Goal: Task Accomplishment & Management: Use online tool/utility

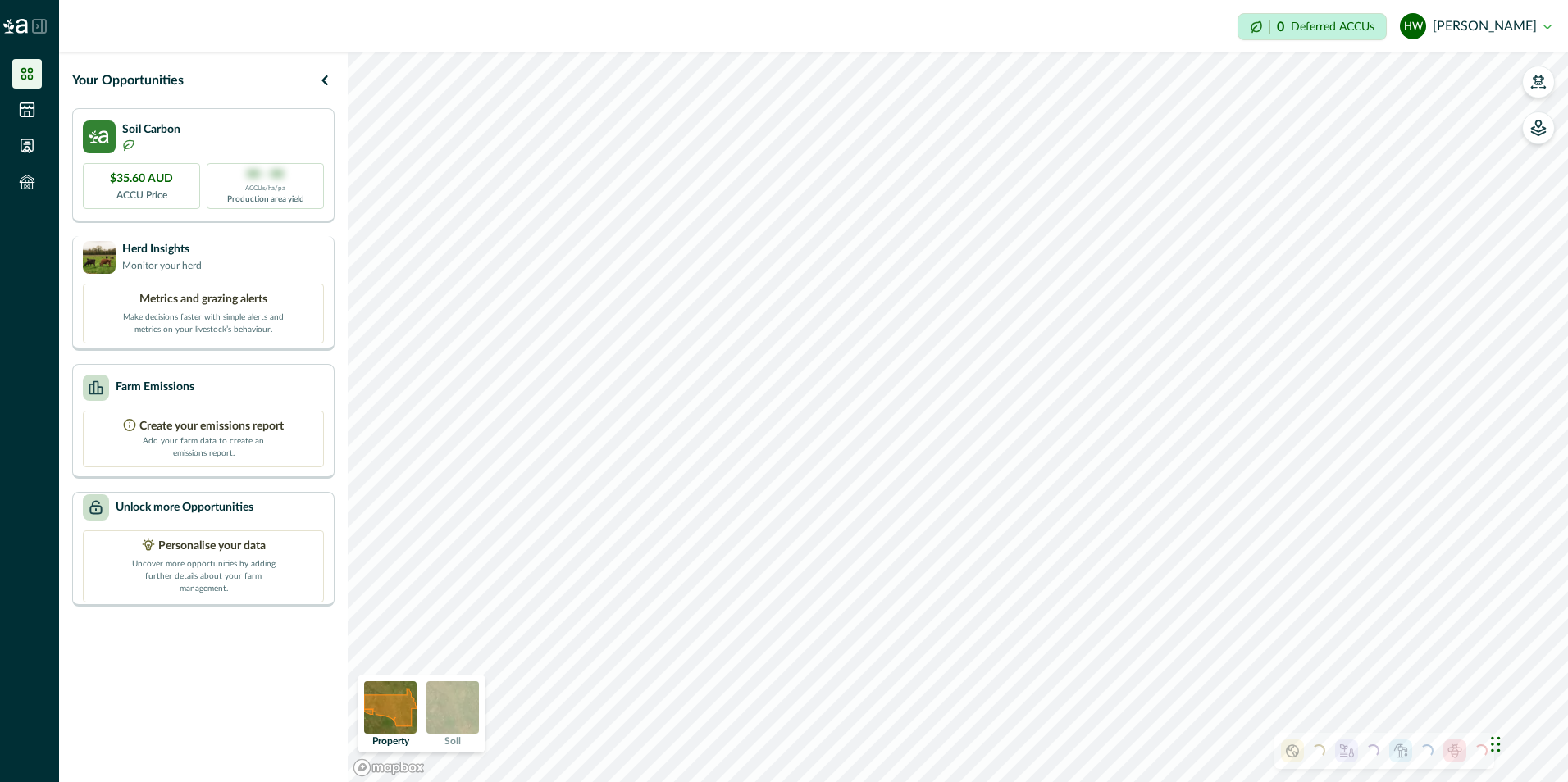
click at [147, 250] on p "Herd Insights" at bounding box center [162, 249] width 80 height 17
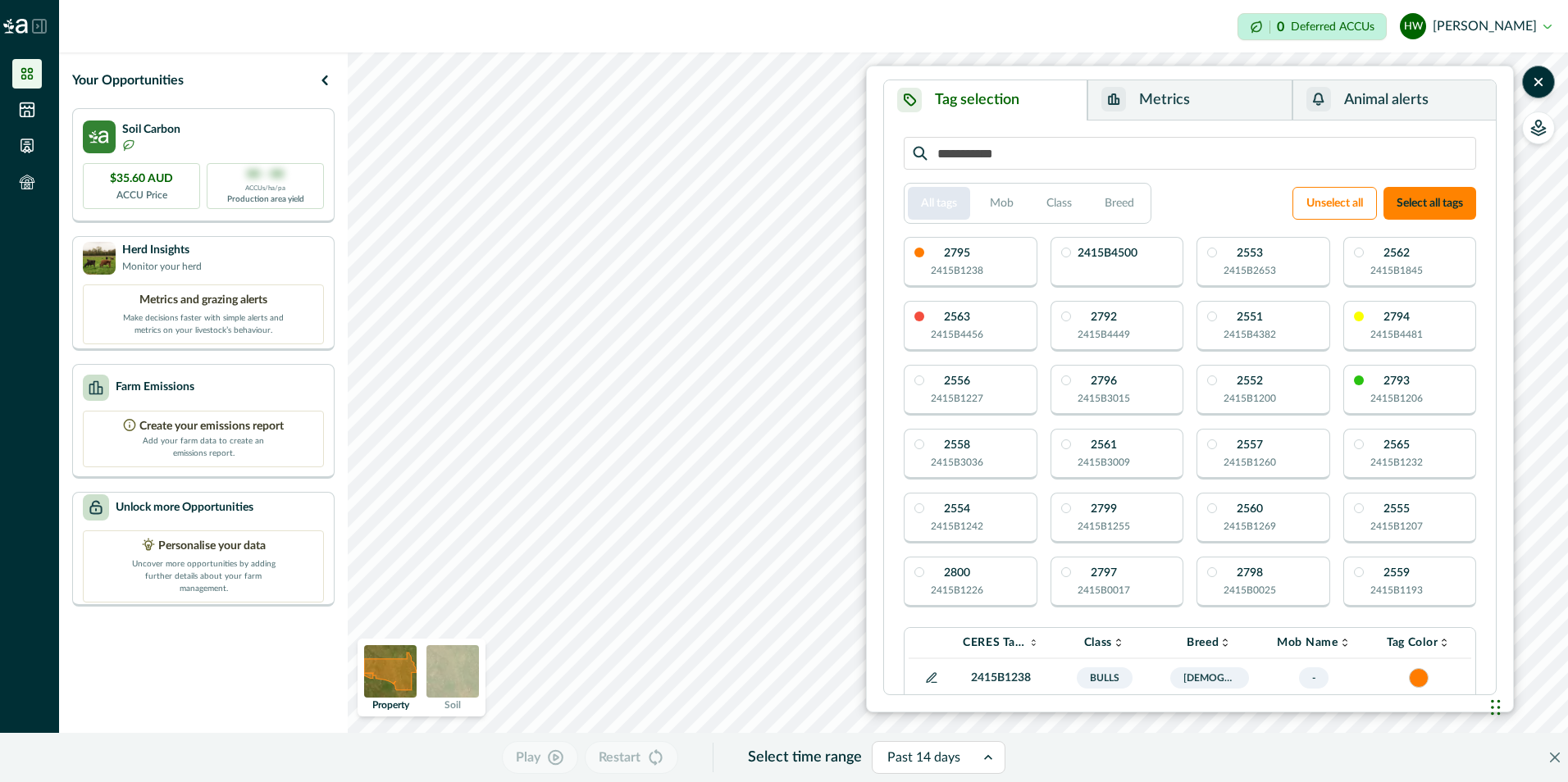
click at [957, 205] on button "All tags" at bounding box center [939, 203] width 62 height 33
click at [1444, 199] on button "Select all tags" at bounding box center [1430, 203] width 93 height 33
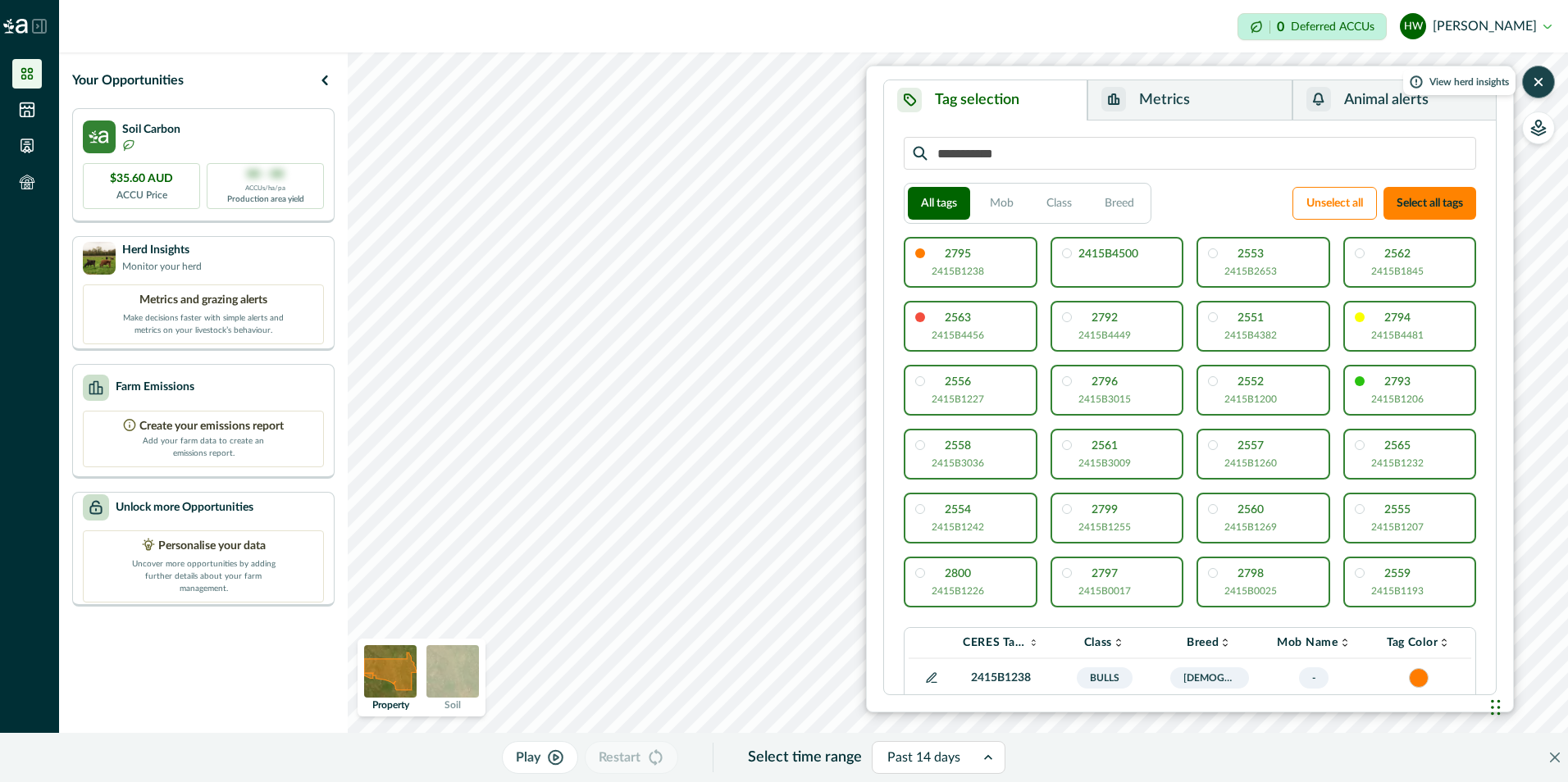
click at [1542, 84] on icon "button" at bounding box center [1538, 81] width 6 height 6
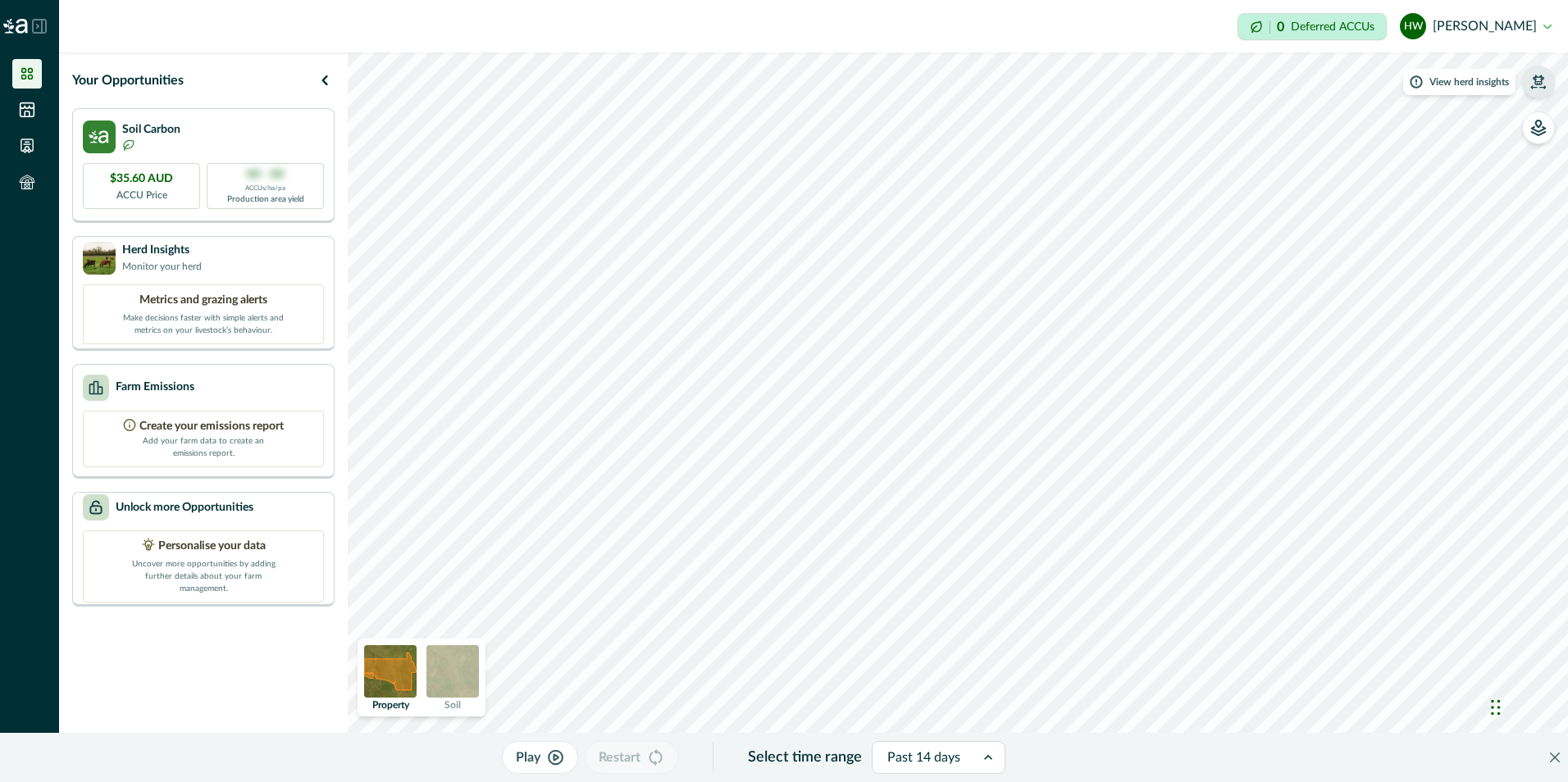
click at [1532, 81] on icon "button" at bounding box center [1539, 81] width 17 height 17
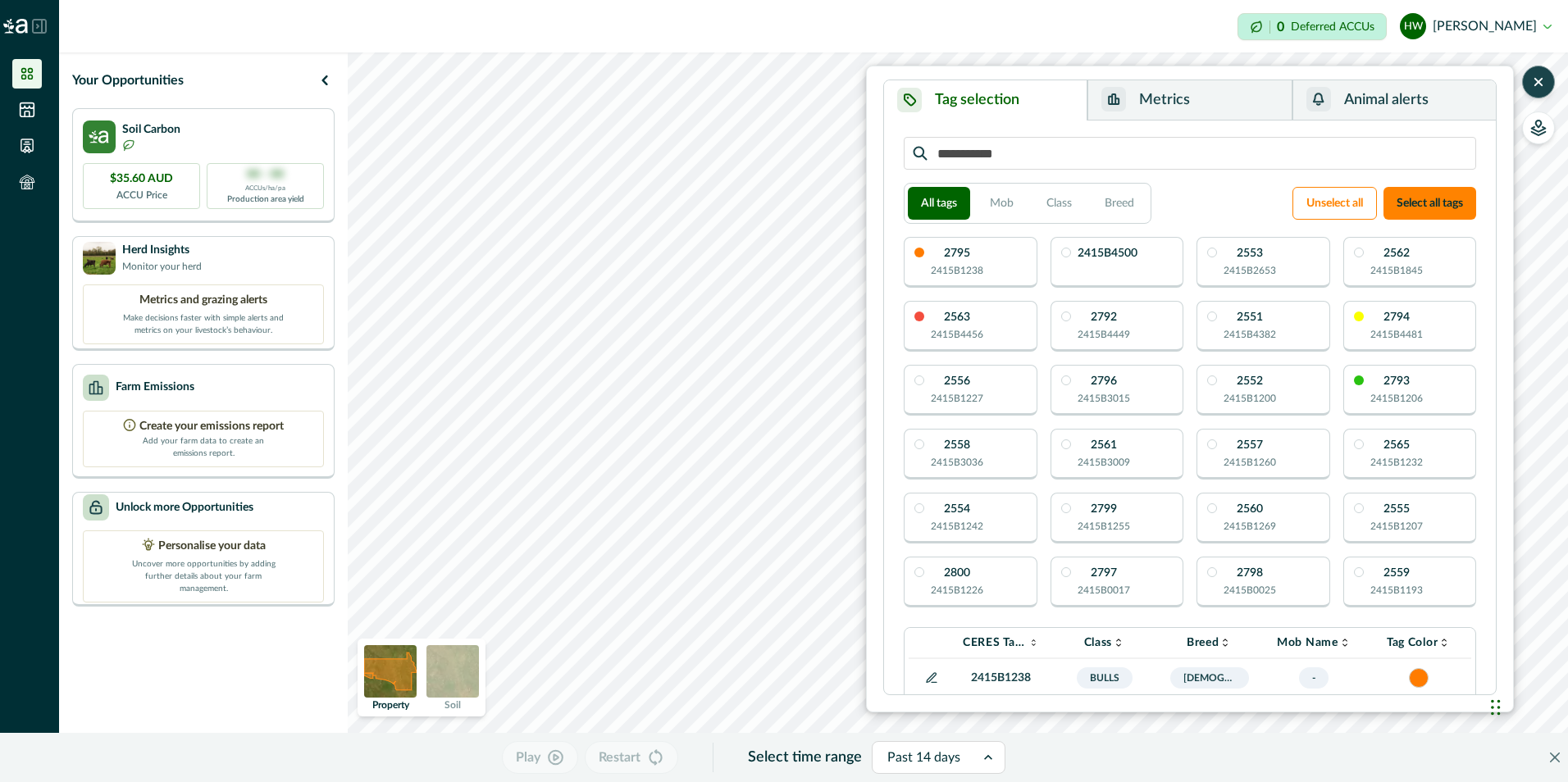
click at [1539, 83] on icon "button" at bounding box center [1538, 81] width 6 height 6
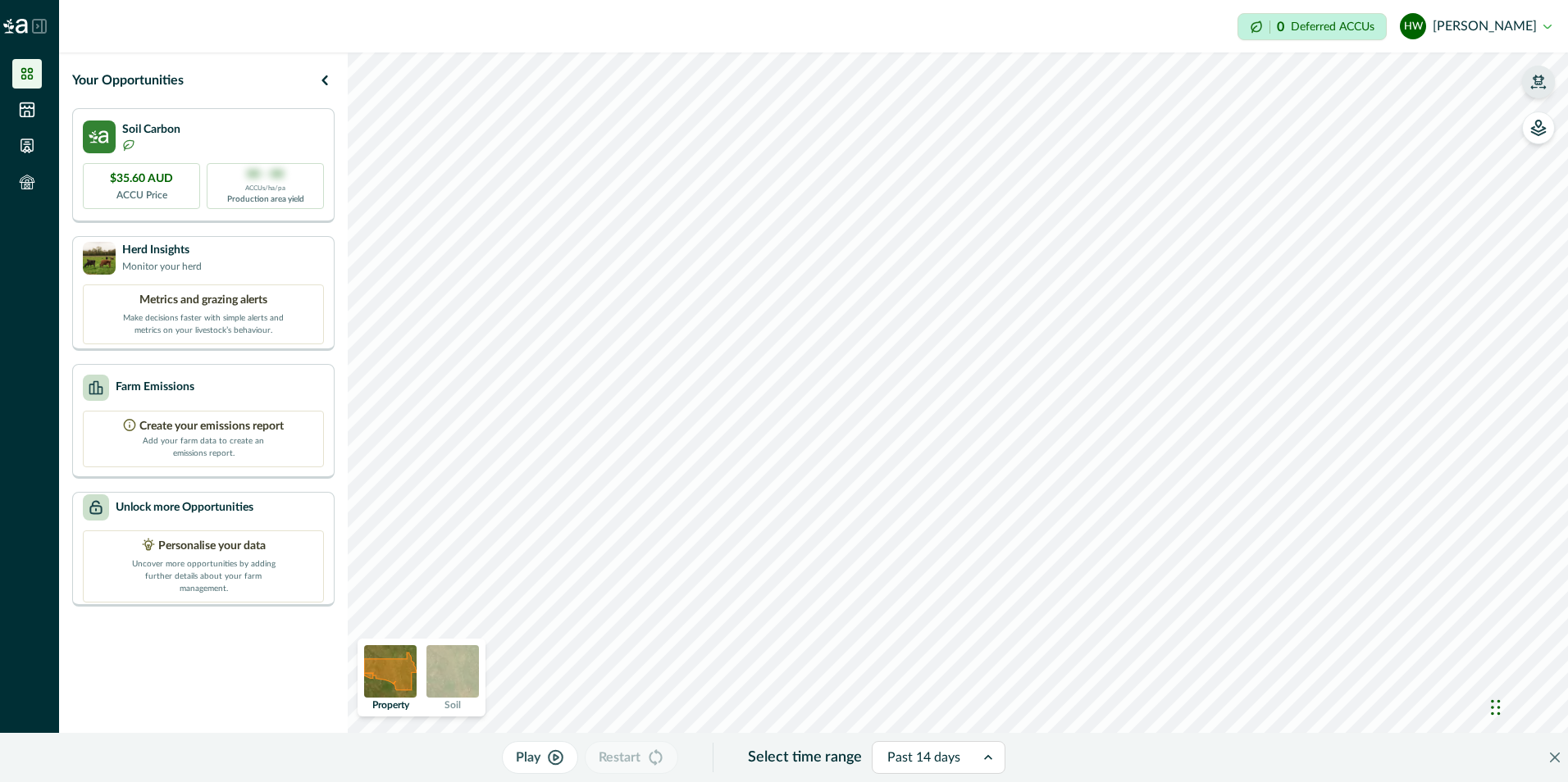
click at [1539, 85] on icon "button" at bounding box center [1539, 81] width 17 height 17
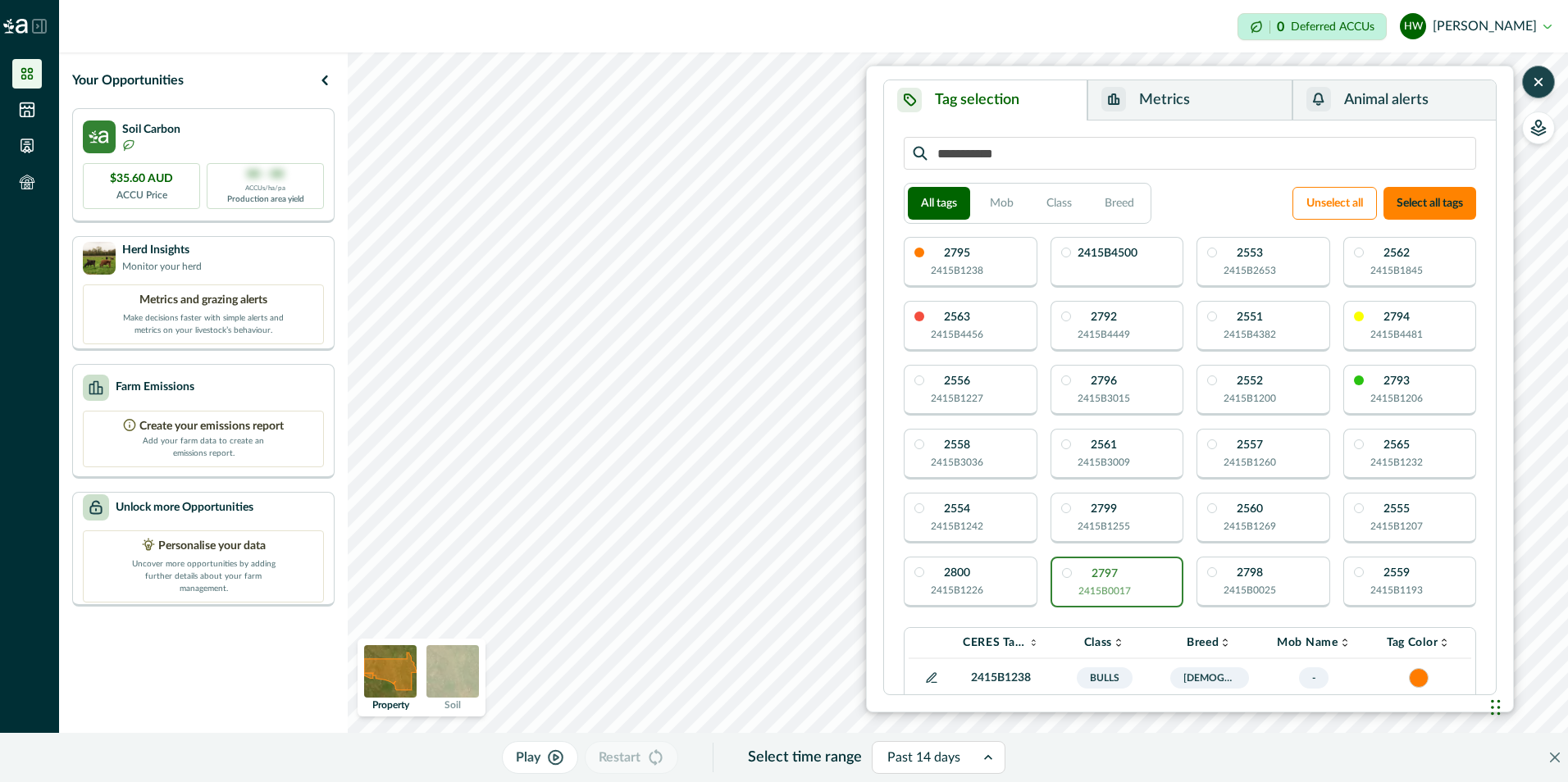
click at [1401, 102] on button "Animal alerts" at bounding box center [1394, 100] width 204 height 40
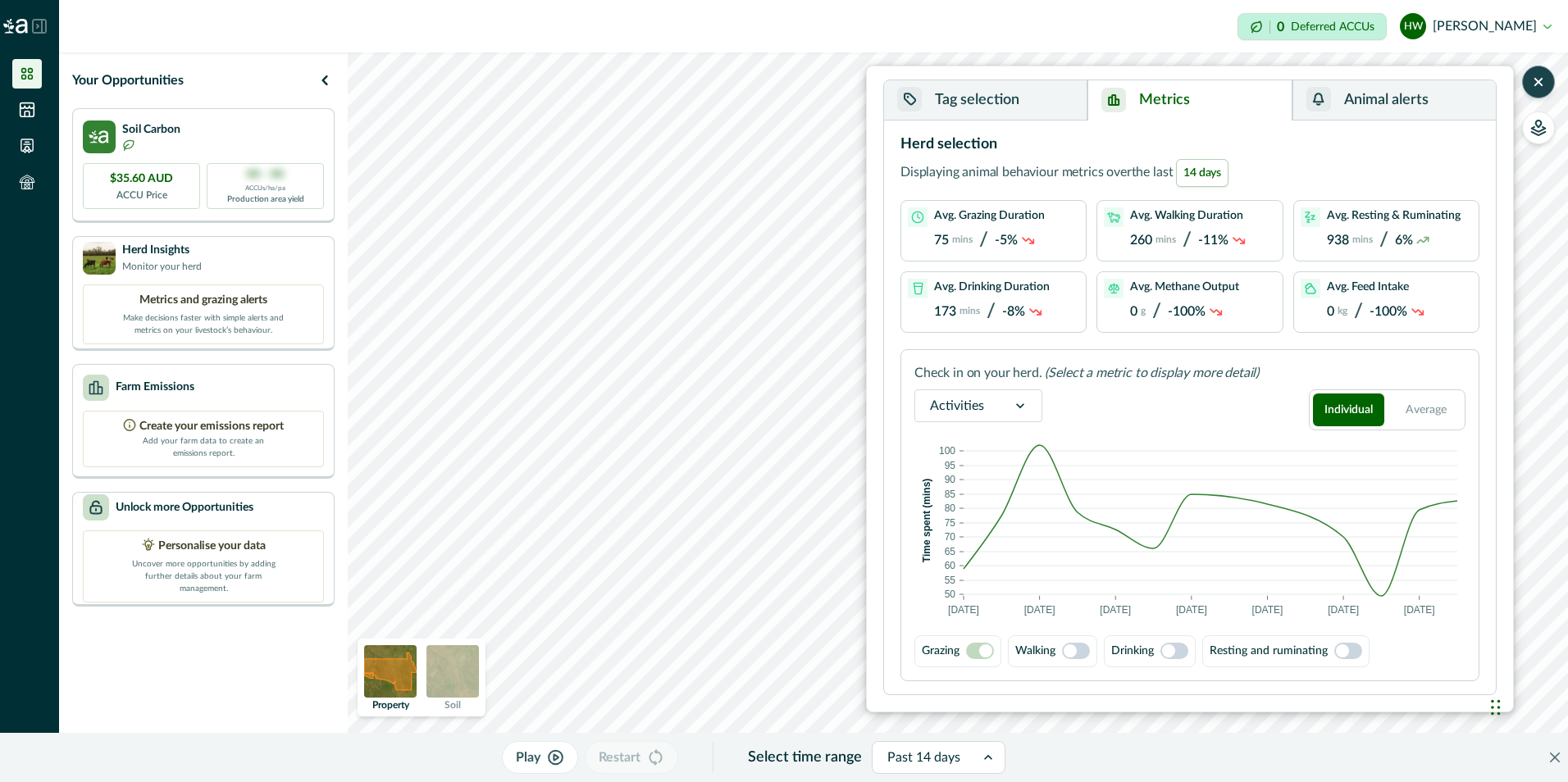
click at [1139, 105] on button "Metrics" at bounding box center [1190, 100] width 205 height 40
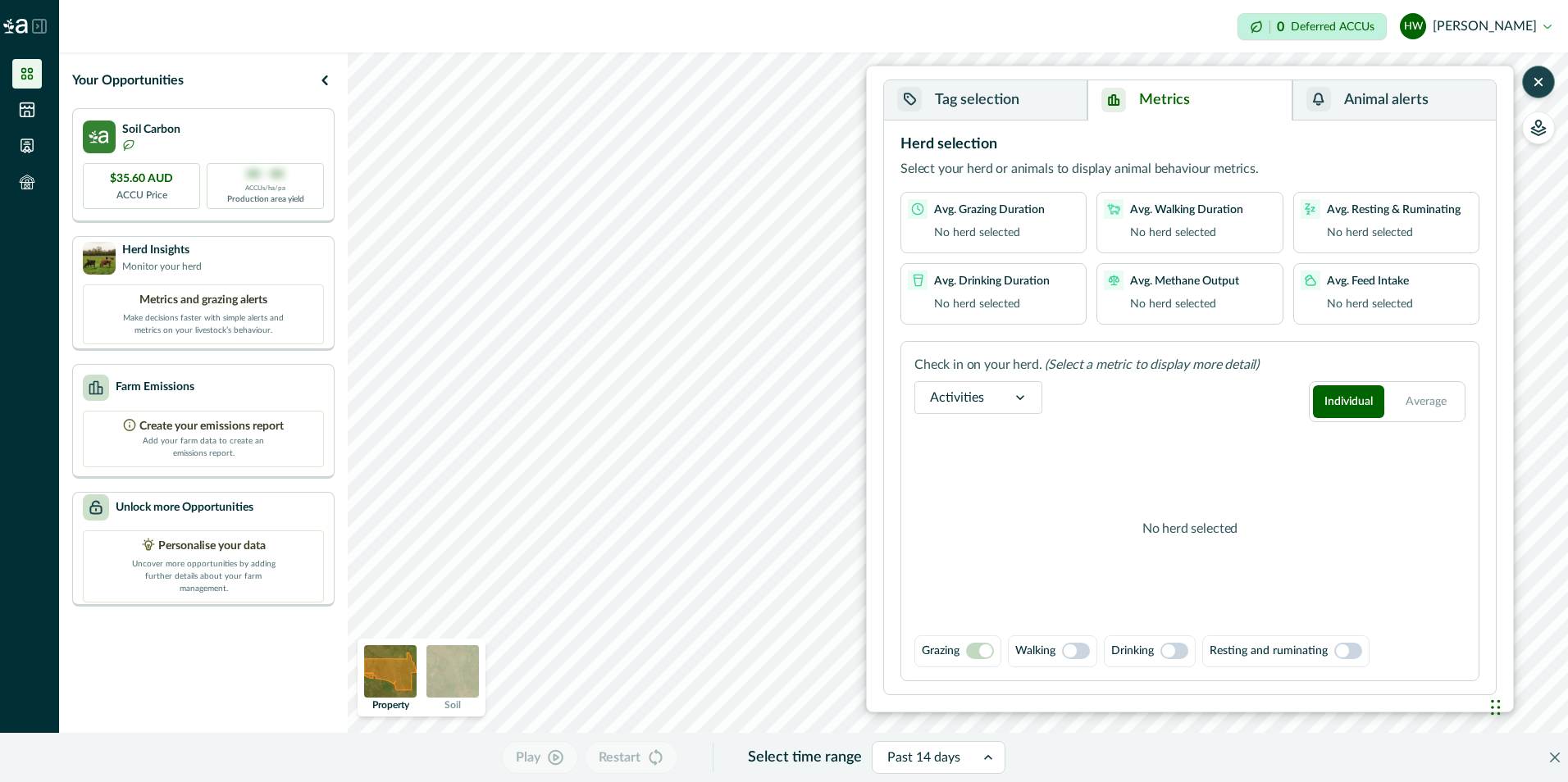
click at [1535, 83] on icon "button" at bounding box center [1539, 81] width 17 height 17
